Goal: Task Accomplishment & Management: Manage account settings

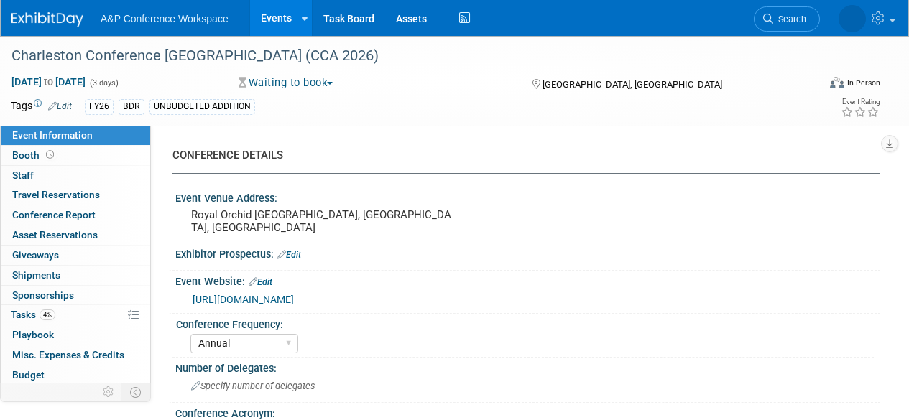
select select "Annual"
select select "Level 1"
select select "In-Person Booth"
select select "Libraries"
select select "Bloomsbury Digital Resources"
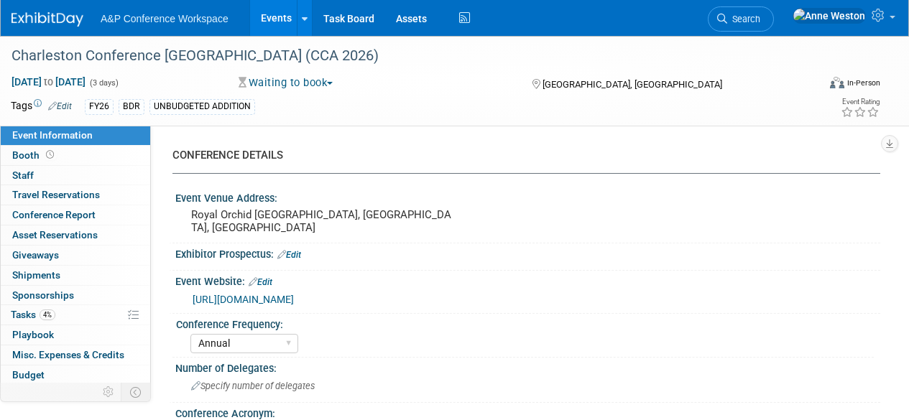
select select "[PERSON_NAME]"
select select "Brand/Subject Presence​"
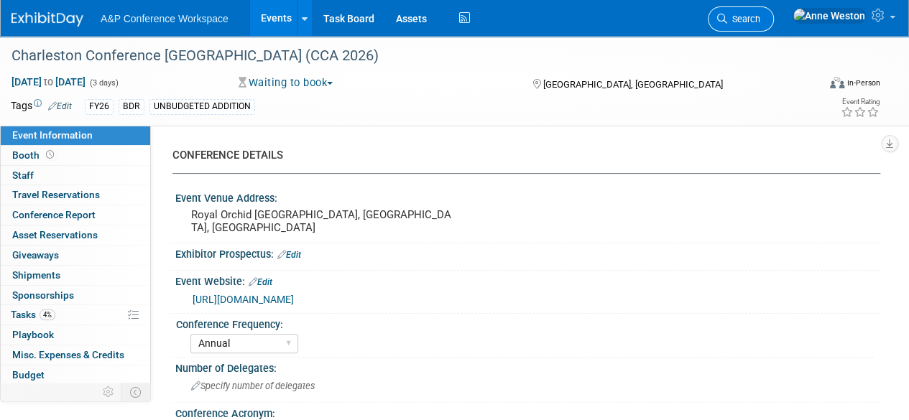
click at [760, 17] on span "Search" at bounding box center [743, 19] width 33 height 11
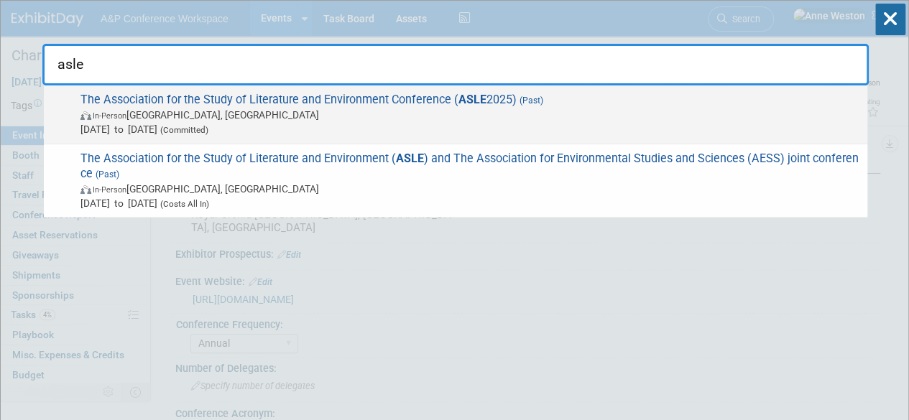
type input "asle"
click at [287, 105] on span "The Association for the Study of Literature and Environment Conference ( ASLE 2…" at bounding box center [468, 115] width 784 height 44
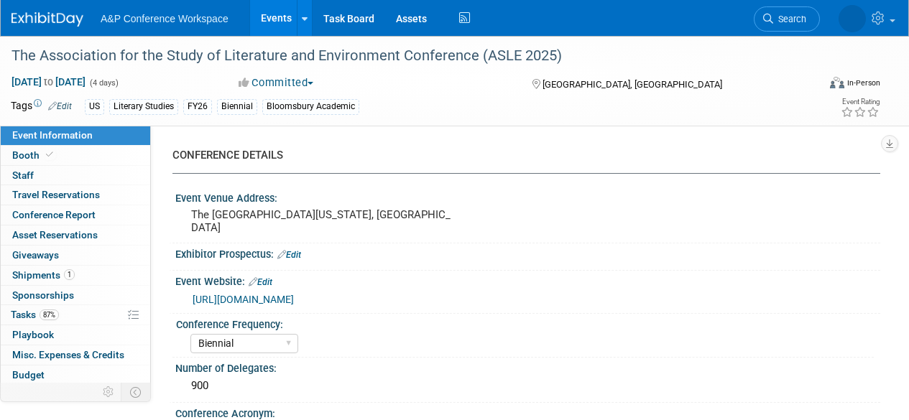
select select "Biennial"
select select "Level 2"
select select "In-Person Booth"
select select "Literary Studies"
select select "Bloomsbury Academic"
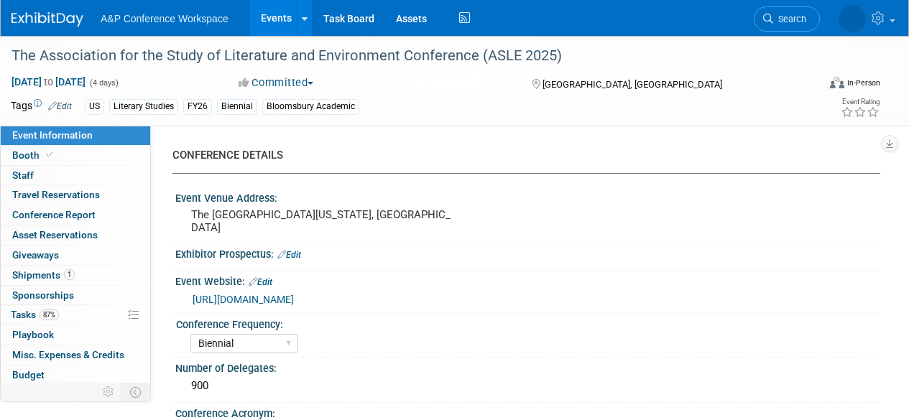
select select "[PERSON_NAME]"
select select "Brand/Subject Presence​"
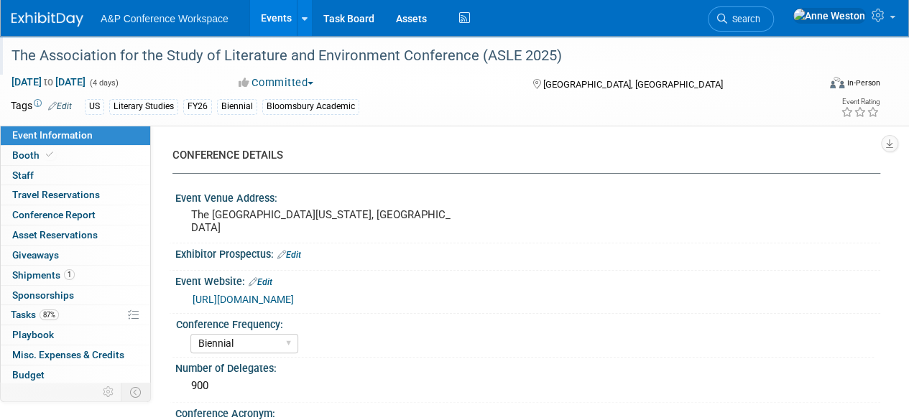
click at [567, 57] on div "The Association for the Study of Literature and Environment Conference (ASLE 20…" at bounding box center [405, 56] width 799 height 26
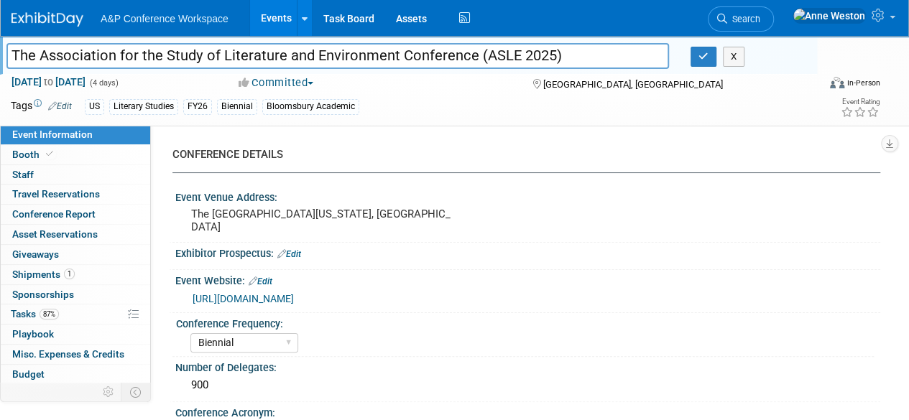
drag, startPoint x: 579, startPoint y: 51, endPoint x: 0, endPoint y: 37, distance: 579.1
click at [0, 37] on div "The Association for the Study of Literature and Environment Conference (ASLE 20…" at bounding box center [408, 55] width 817 height 39
click at [706, 60] on icon "button" at bounding box center [703, 56] width 10 height 9
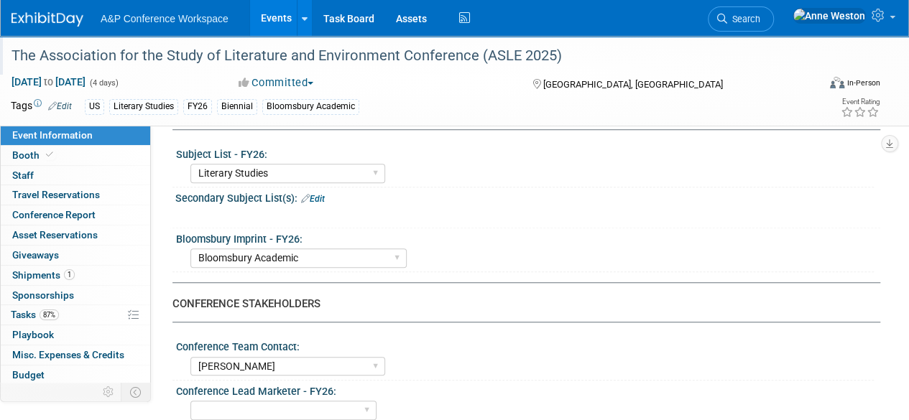
scroll to position [575, 0]
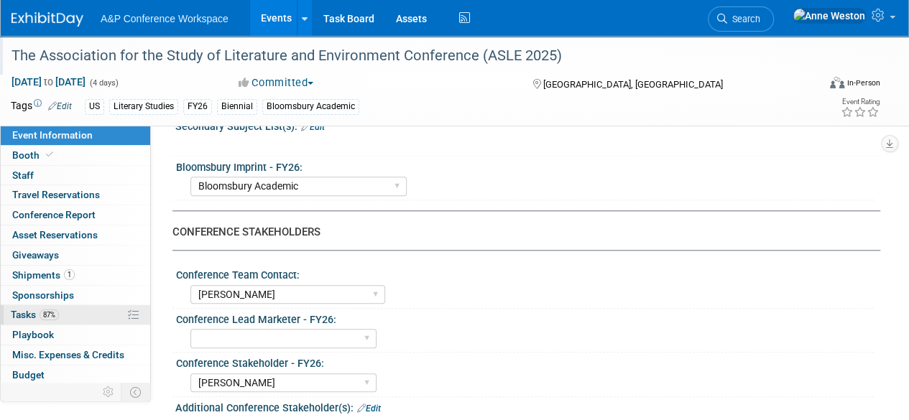
click at [50, 312] on span "87%" at bounding box center [49, 315] width 19 height 11
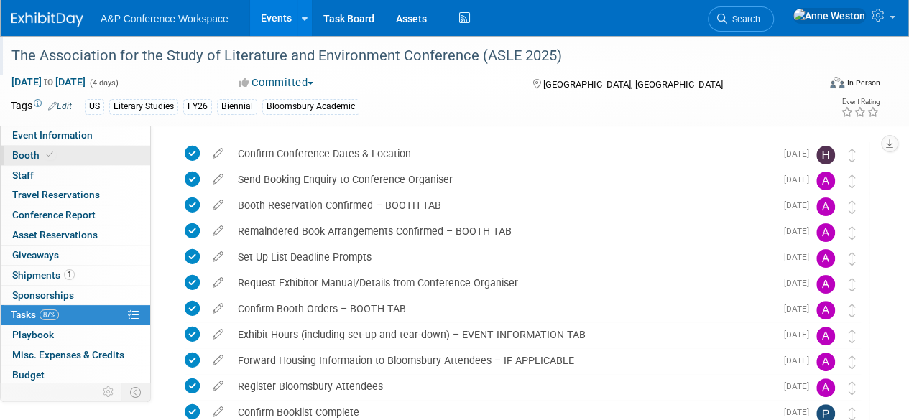
scroll to position [0, 0]
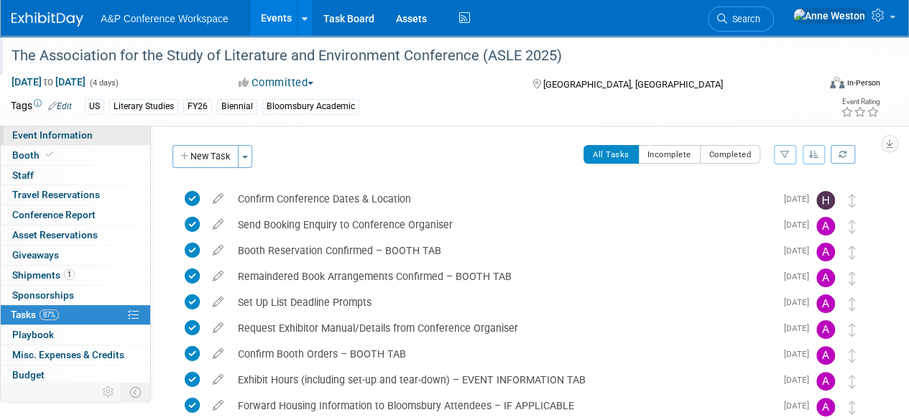
click at [75, 131] on span "Event Information" at bounding box center [52, 134] width 80 height 11
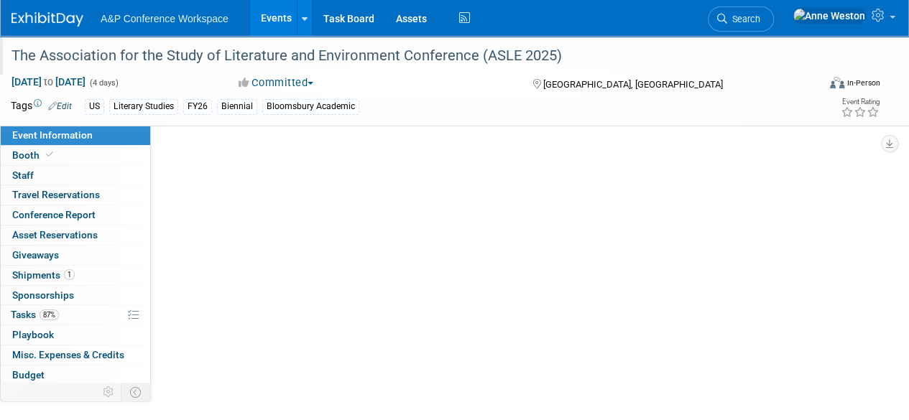
select select "Biennial"
select select "Level 2"
select select "In-Person Booth"
select select "Literary Studies"
select select "Bloomsbury Academic"
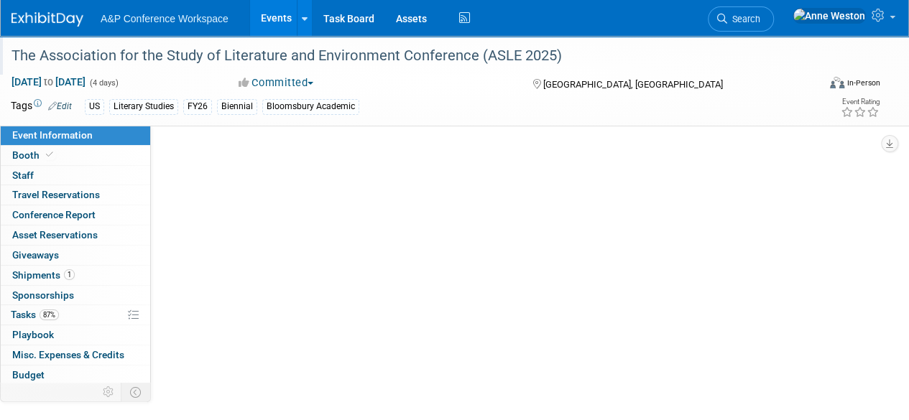
select select "[PERSON_NAME]"
select select "Brand/Subject Presence​"
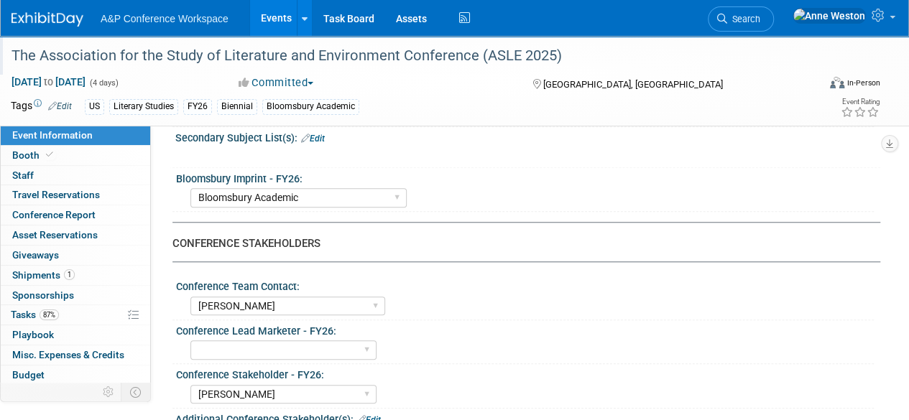
scroll to position [646, 0]
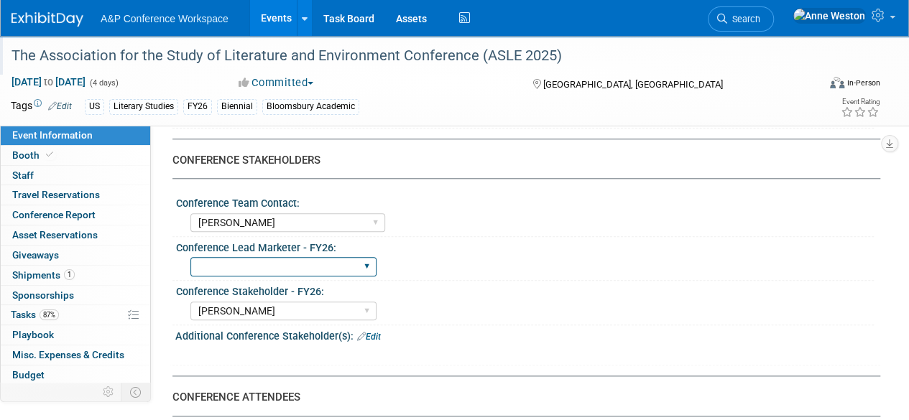
click at [276, 257] on select "Abigail Larkin Alice Billington Ami Reitmeier Amy Suratia Andy Boyd Anna Robert…" at bounding box center [283, 266] width 186 height 19
select select "[PERSON_NAME]"
click at [190, 257] on select "Abigail Larkin Alice Billington Ami Reitmeier Amy Suratia Andy Boyd Anna Robert…" at bounding box center [283, 266] width 186 height 19
click at [469, 242] on div "Conference Lead Marketer - FY26:" at bounding box center [524, 246] width 697 height 18
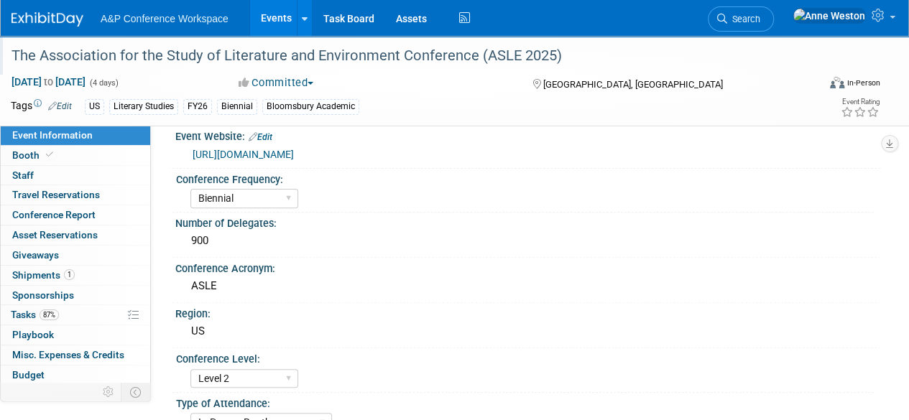
scroll to position [144, 0]
click at [760, 17] on span "Search" at bounding box center [743, 19] width 33 height 11
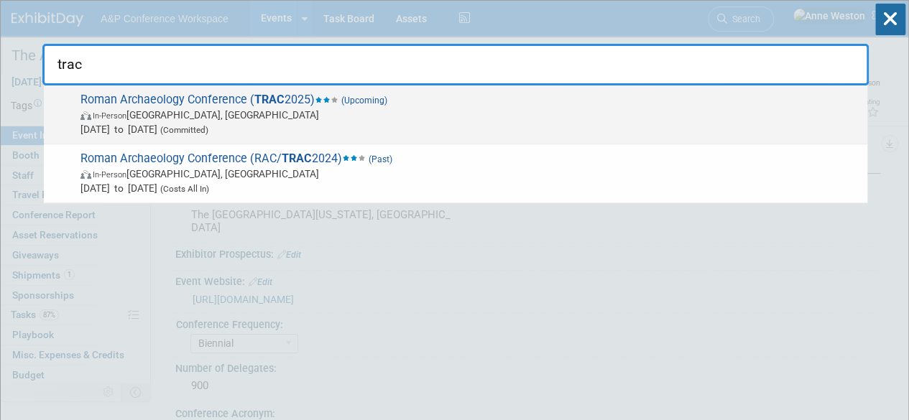
type input "trac"
click at [184, 117] on span "In-Person London, United Kingdom" at bounding box center [469, 115] width 779 height 14
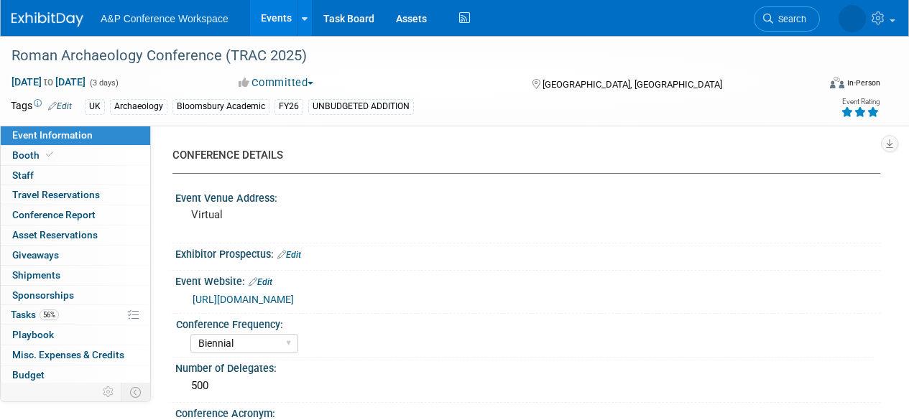
select select "Biennial"
select select "Level 3"
select select "Virtual Booth"
select select "[PERSON_NAME]"
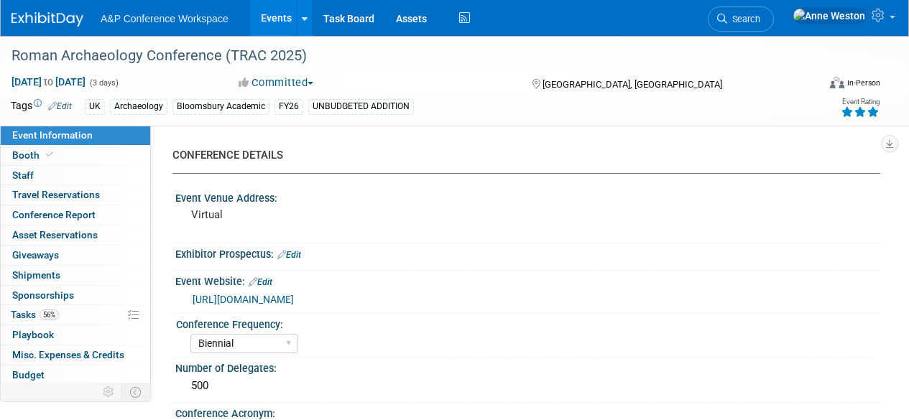
select select "Networking/Commissioning"
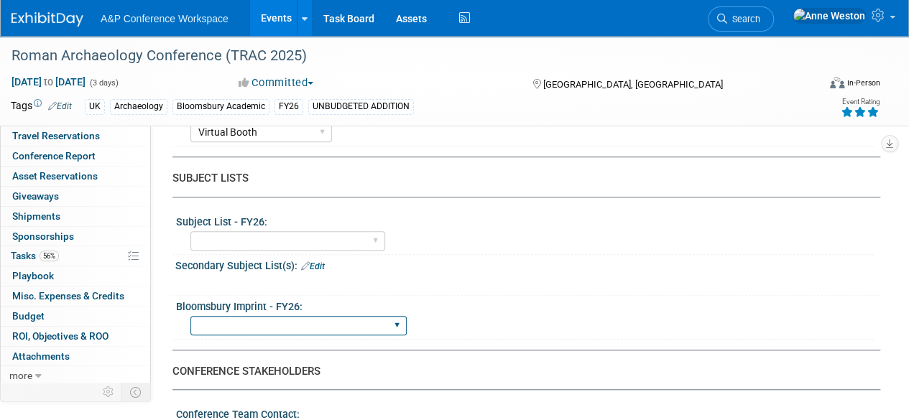
scroll to position [646, 0]
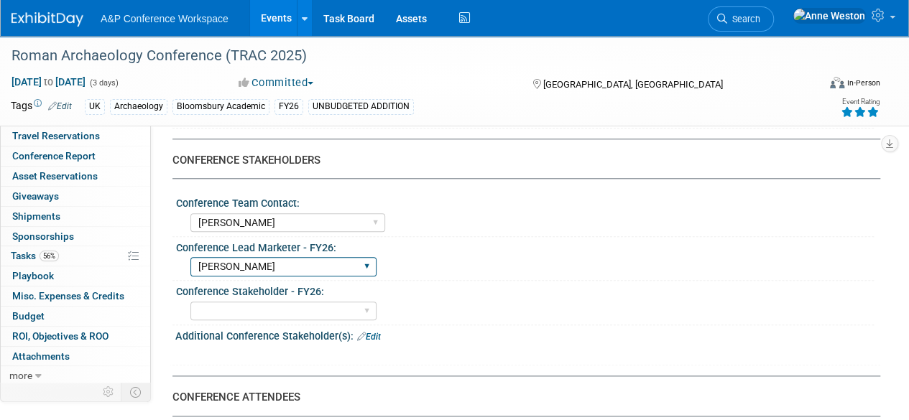
click at [279, 266] on select "Abigail Larkin Alice Billington Ami Reitmeier Amy Suratia Andy Boyd Anna Robert…" at bounding box center [283, 266] width 186 height 19
select select "NEW HIRE"
click at [190, 257] on select "Abigail Larkin Alice Billington Ami Reitmeier Amy Suratia Andy Boyd Anna Robert…" at bounding box center [283, 266] width 186 height 19
click at [470, 281] on div "Conference Stakeholder - FY26:" at bounding box center [524, 290] width 697 height 18
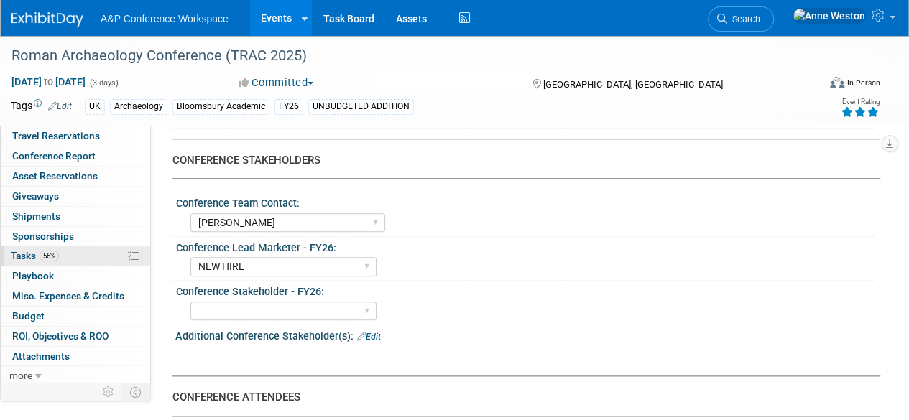
click at [34, 254] on span "Tasks 56%" at bounding box center [35, 255] width 48 height 11
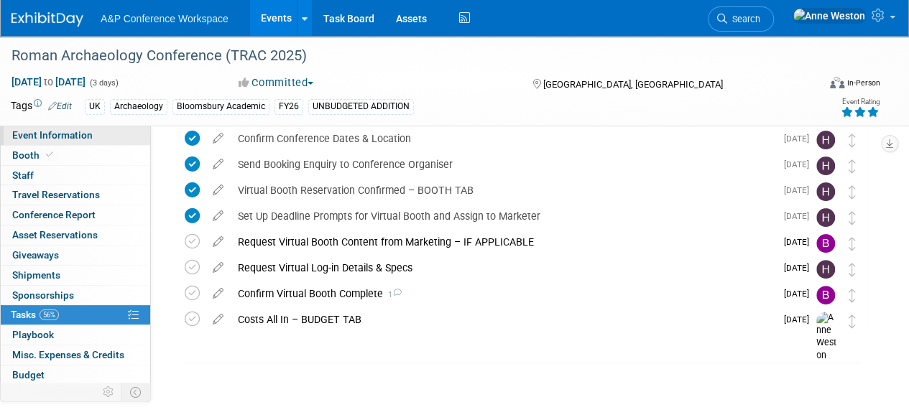
scroll to position [0, 0]
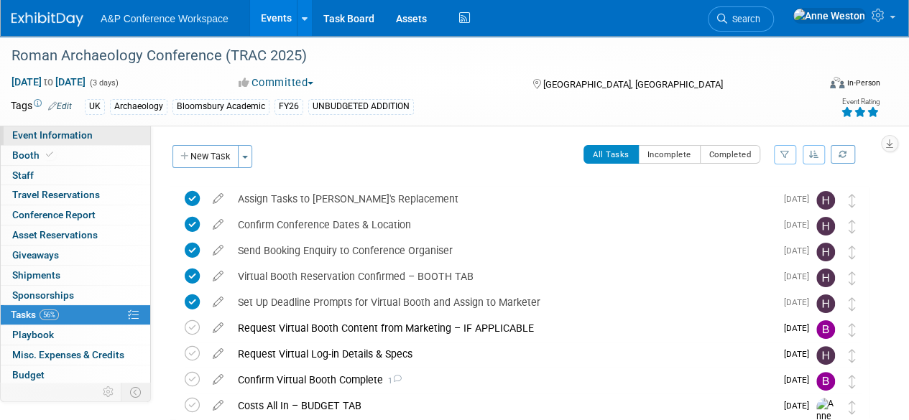
click at [63, 131] on span "Event Information" at bounding box center [52, 134] width 80 height 11
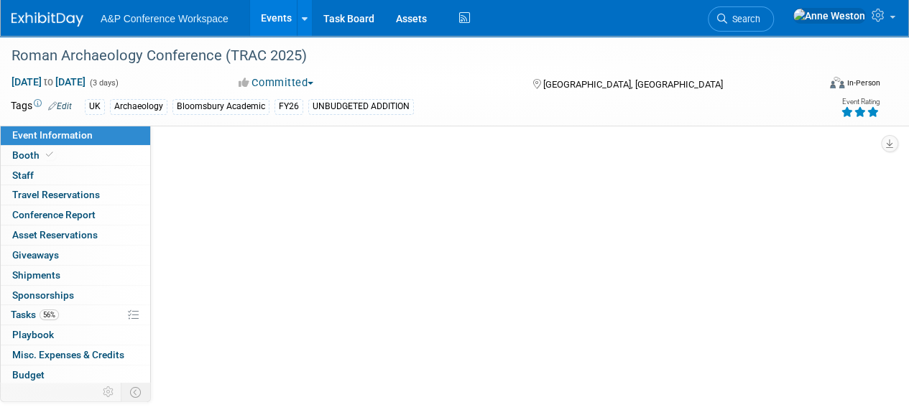
select select "Biennial"
select select "Level 3"
select select "Virtual Booth"
select select "[PERSON_NAME]"
select select "NEW HIRE"
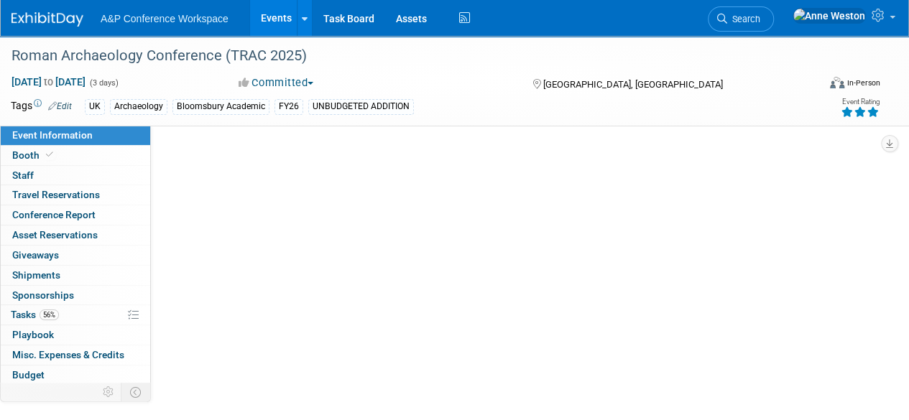
select select "Networking/Commissioning"
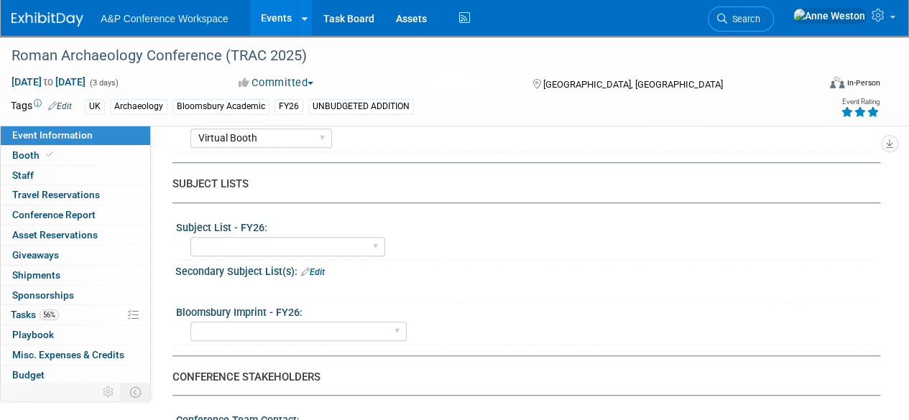
scroll to position [646, 0]
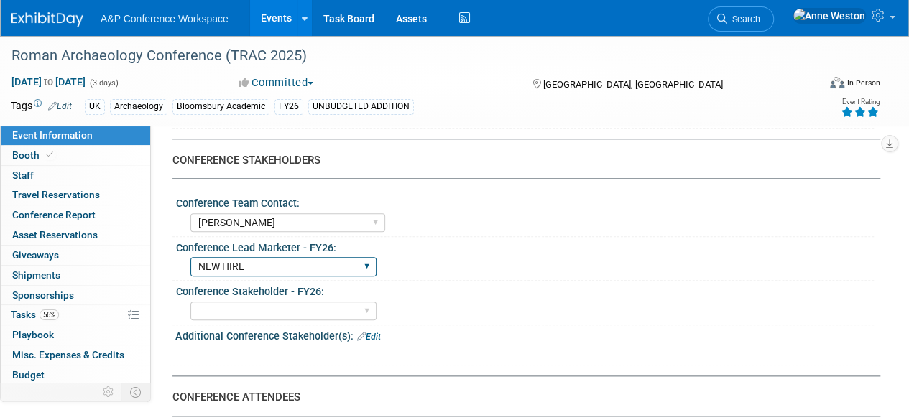
click at [260, 264] on select "Abigail Larkin Alice Billington Ami Reitmeier Amy Suratia Andy Boyd Anna Robert…" at bounding box center [283, 266] width 186 height 19
select select "[PERSON_NAME]"
click at [190, 257] on select "Abigail Larkin Alice Billington Ami Reitmeier Amy Suratia Andy Boyd Anna Robert…" at bounding box center [283, 266] width 186 height 19
click at [534, 259] on div "Abigail Larkin Alice Billington Ami Reitmeier Amy Suratia Andy Boyd Anna Robert…" at bounding box center [531, 265] width 683 height 23
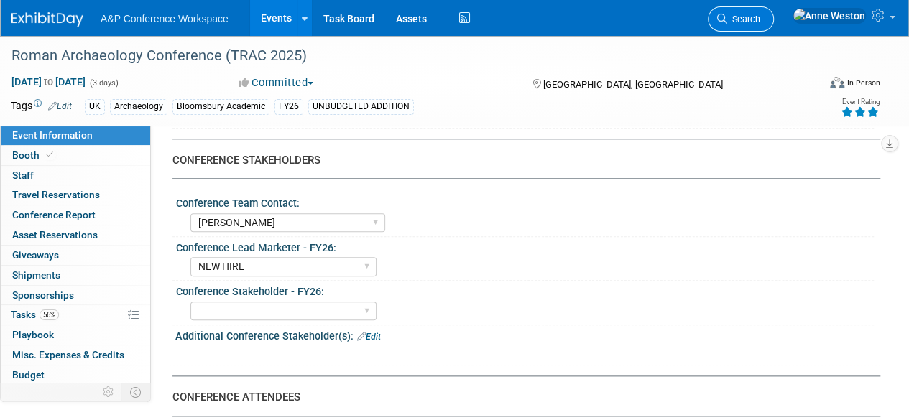
click at [760, 14] on span "Search" at bounding box center [743, 19] width 33 height 11
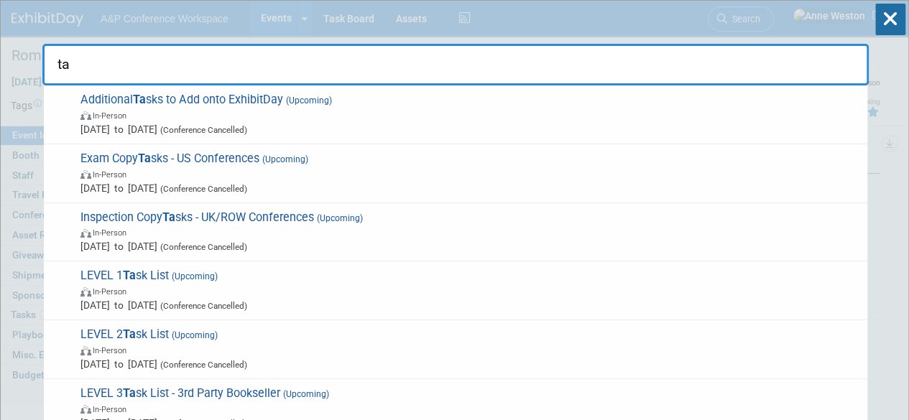
type input "t"
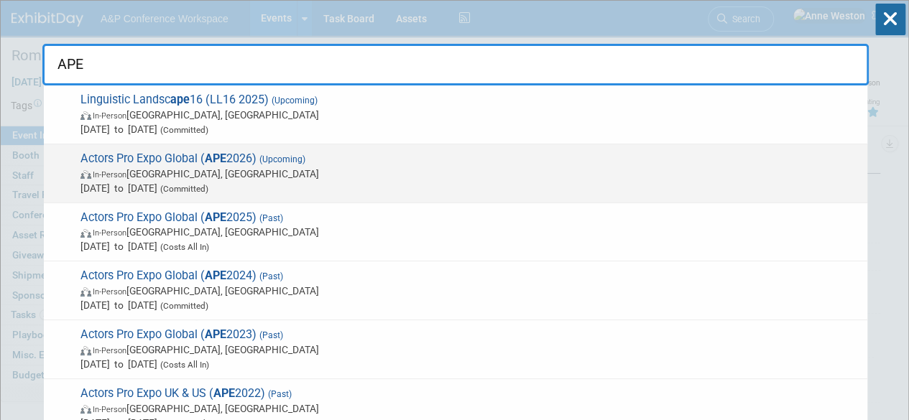
type input "APE"
click at [125, 157] on span "Actors Pro Expo Global ( APE 2026) (Upcoming) In-Person London, United Kingdom …" at bounding box center [468, 174] width 784 height 44
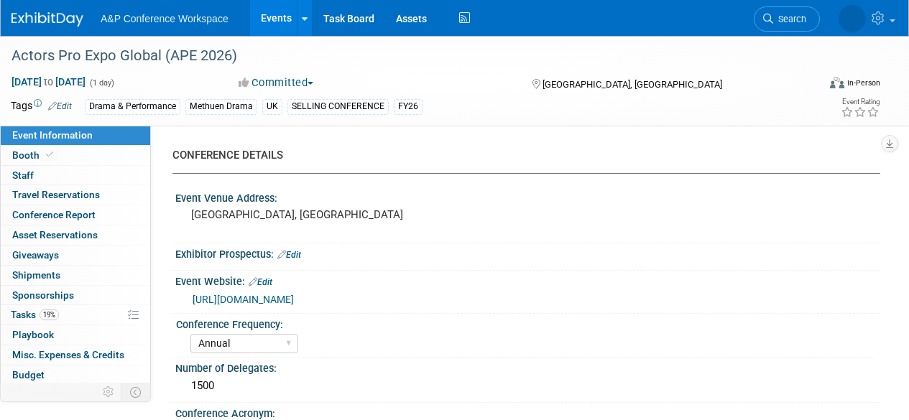
select select "Annual"
select select "Level 1"
select select "In-Person Booth"
select select "Drama & Performance Studies"
select select "Methuen Drama"
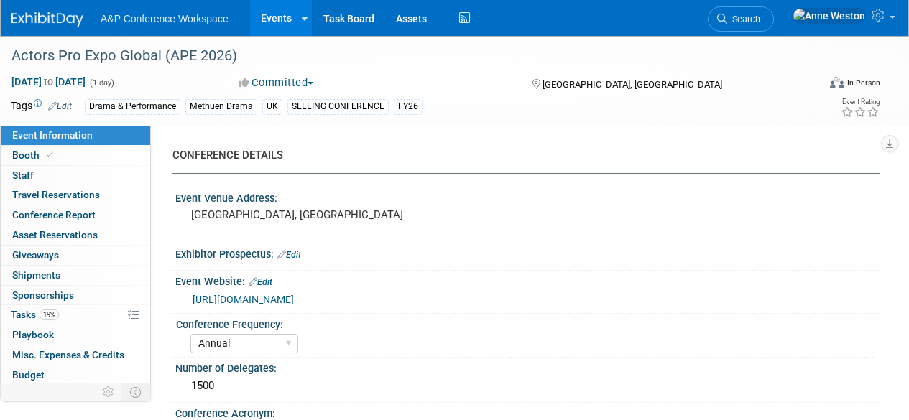
select select "[PERSON_NAME]"
select select "Brand/Subject Presence​"
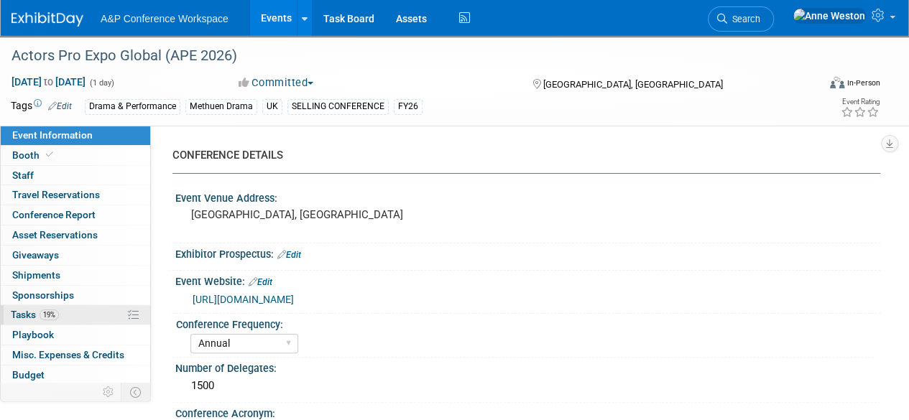
click at [73, 314] on link "19% Tasks 19%" at bounding box center [75, 314] width 149 height 19
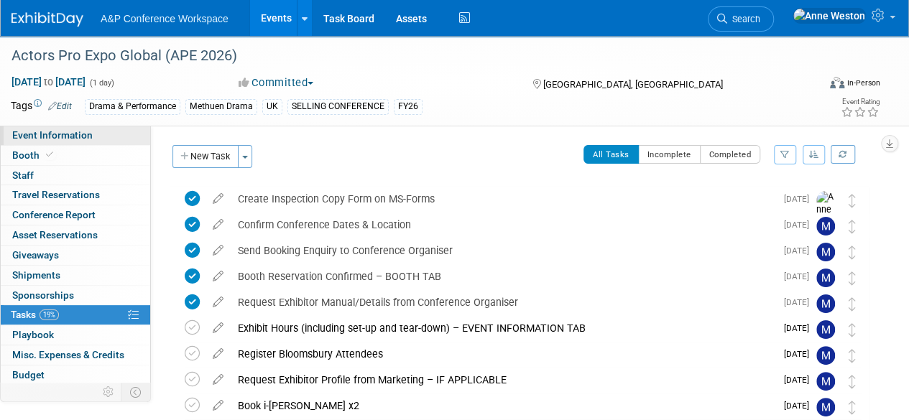
click at [80, 135] on span "Event Information" at bounding box center [52, 134] width 80 height 11
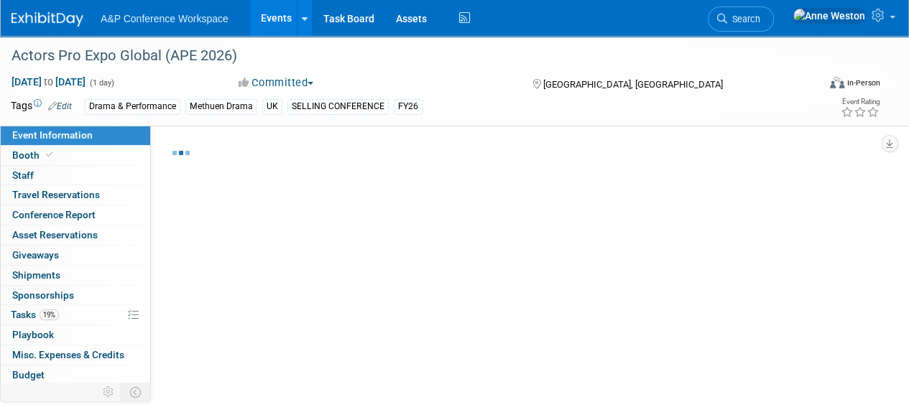
select select "Annual"
select select "Level 1"
select select "In-Person Booth"
select select "Drama & Performance Studies"
select select "Methuen Drama"
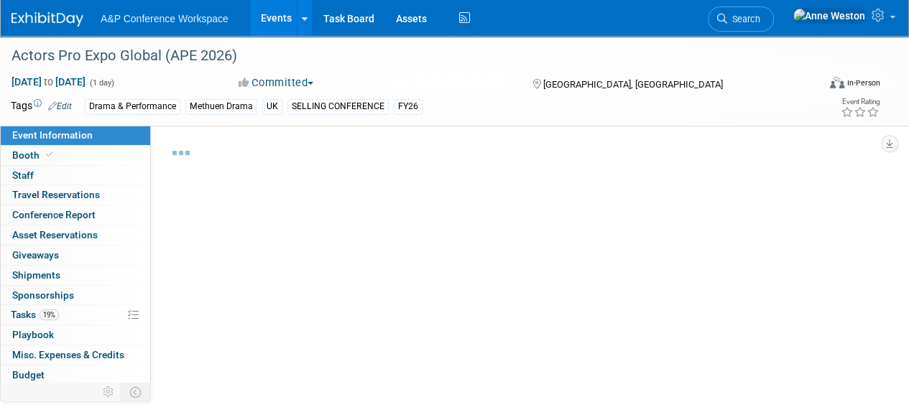
select select "[PERSON_NAME]"
select select "Brand/Subject Presence​"
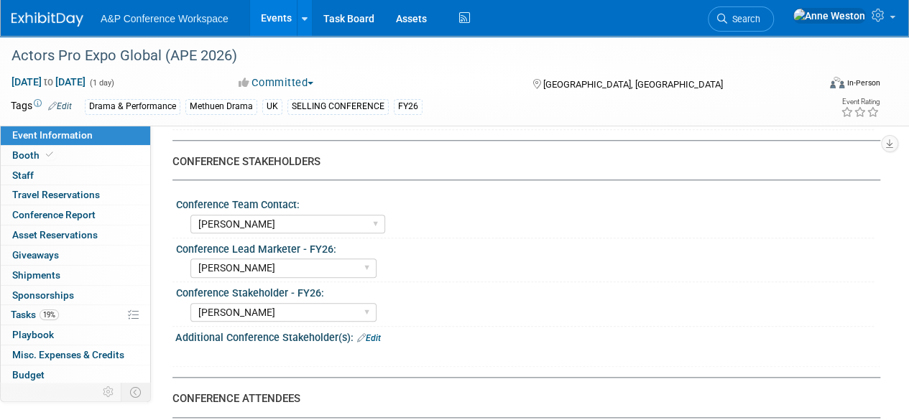
scroll to position [646, 0]
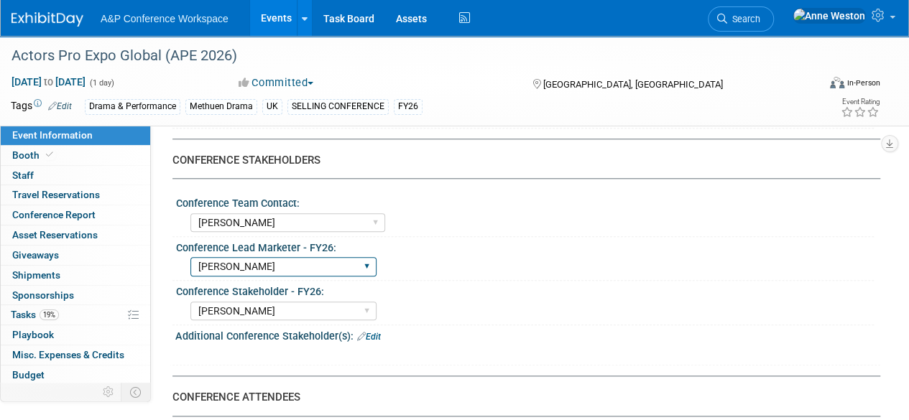
click at [292, 262] on select "Abigail Larkin Alice Billington Ami Reitmeier Amy Suratia Andy Boyd Anna Robert…" at bounding box center [283, 266] width 186 height 19
click at [190, 257] on select "Abigail Larkin Alice Billington Ami Reitmeier Amy Suratia Andy Boyd Anna Robert…" at bounding box center [283, 266] width 186 height 19
click at [537, 298] on div "Abigail Larkin Alice Billington Ami Reitmeier Amy Suratia Andy Boyd Anna Robert…" at bounding box center [531, 309] width 683 height 23
click at [307, 259] on select "Abigail Larkin Alice Billington Ami Reitmeier Amy Suratia Andy Boyd Anna Robert…" at bounding box center [283, 266] width 186 height 19
select select "[PERSON_NAME]"
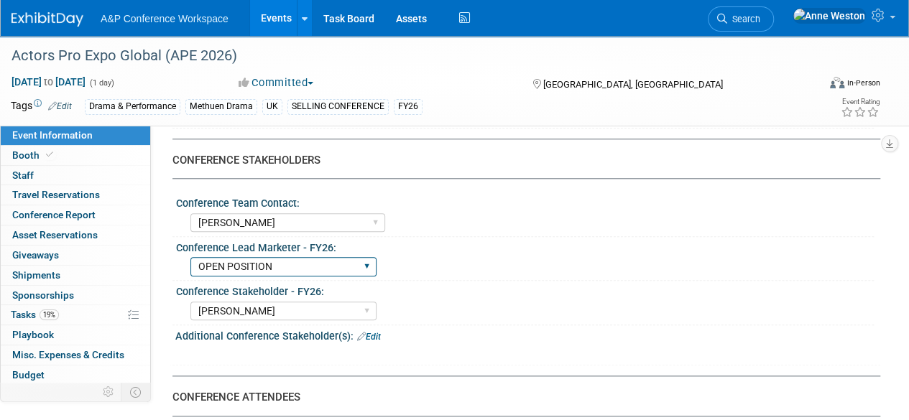
click at [190, 257] on select "Abigail Larkin Alice Billington Ami Reitmeier Amy Suratia Andy Boyd Anna Robert…" at bounding box center [283, 266] width 186 height 19
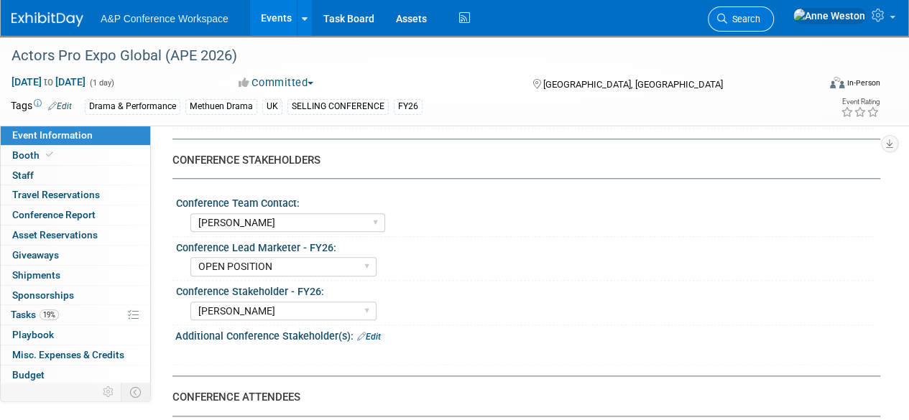
click at [760, 21] on span "Search" at bounding box center [743, 19] width 33 height 11
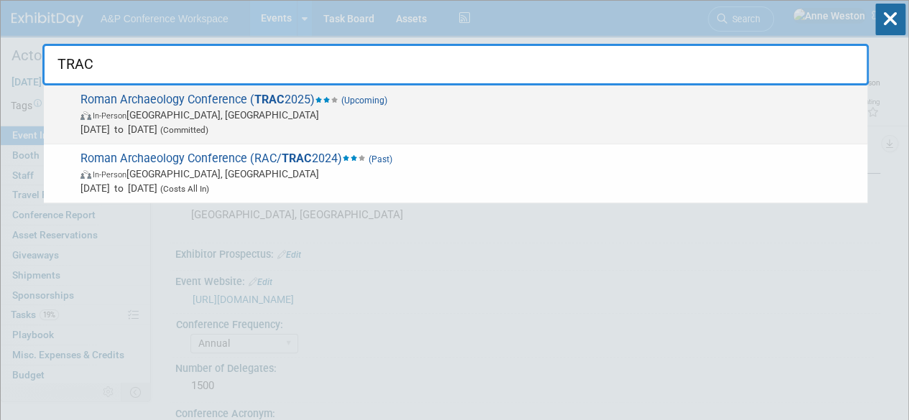
type input "TRAC"
click at [233, 98] on span "Roman Archaeology Conference ( TRAC 2025) (Upcoming) In-Person London, United K…" at bounding box center [468, 115] width 784 height 44
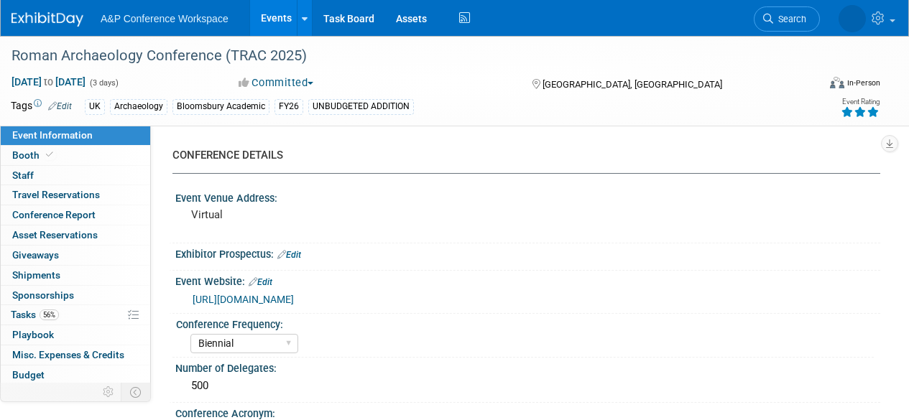
select select "Biennial"
select select "Level 3"
select select "Virtual Booth"
select select "[PERSON_NAME]"
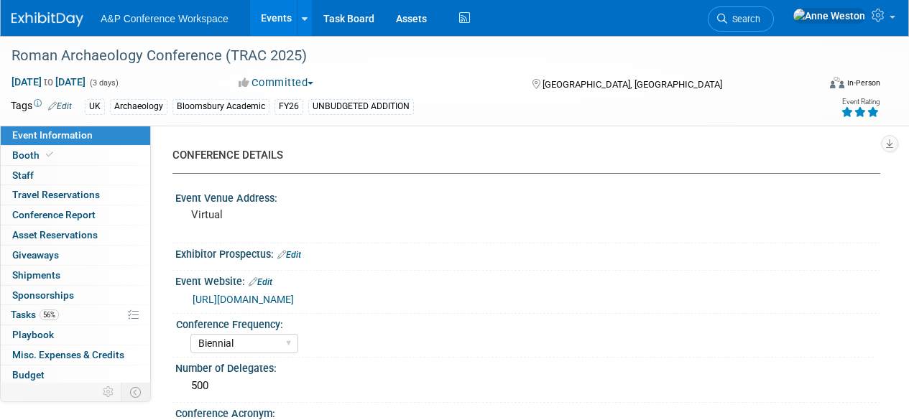
select select "Networking/Commissioning"
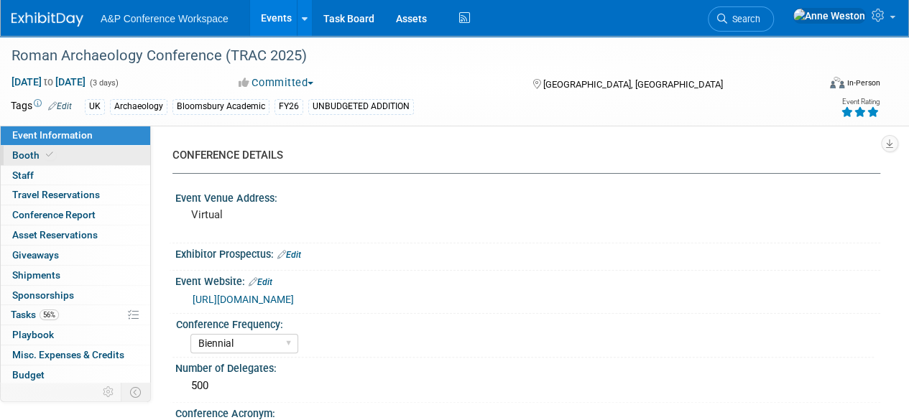
click at [76, 152] on link "Booth" at bounding box center [75, 155] width 149 height 19
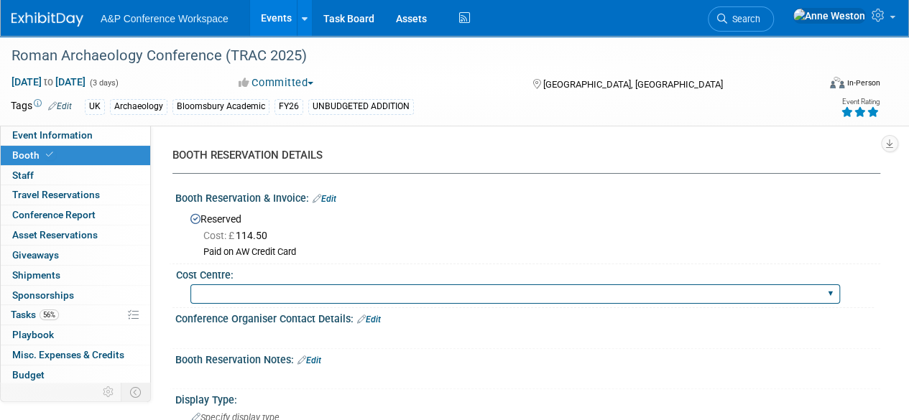
click at [282, 287] on select "BGBG BLRG BPDL BUAV BUIB BUMD COBA COMD CUAP FBAP [PERSON_NAME] IBIB RGP DIGI B…" at bounding box center [514, 293] width 649 height 19
select select "COBA"
click at [190, 284] on select "BGBG BLRG BPDL BUAV BUIB BUMD COBA COMD CUAP FBAP [PERSON_NAME] IBIB RGP DIGI B…" at bounding box center [514, 293] width 649 height 19
